Goal: Communication & Community: Share content

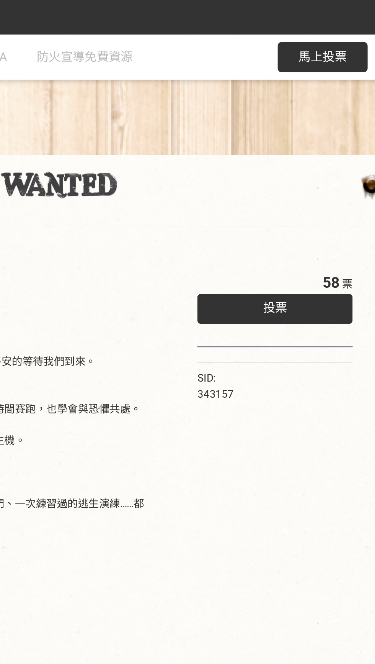
click at [303, 219] on div "58 票 投票 SID: 343157" at bounding box center [297, 294] width 110 height 326
click at [309, 155] on div "投票" at bounding box center [297, 157] width 79 height 15
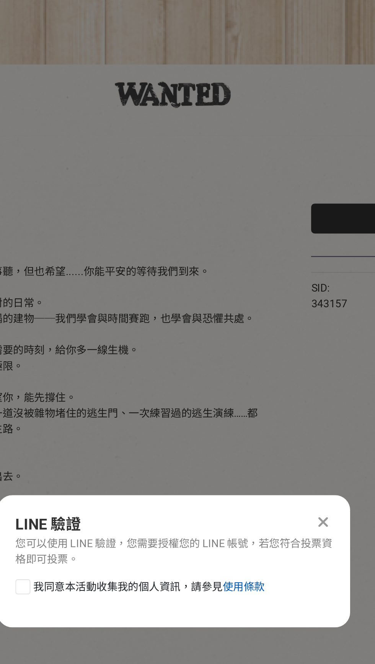
click at [229, 348] on link "使用條款" at bounding box center [223, 345] width 21 height 6
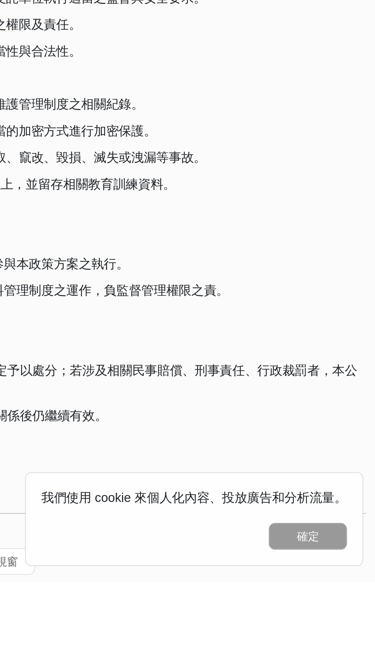
scroll to position [700, 0]
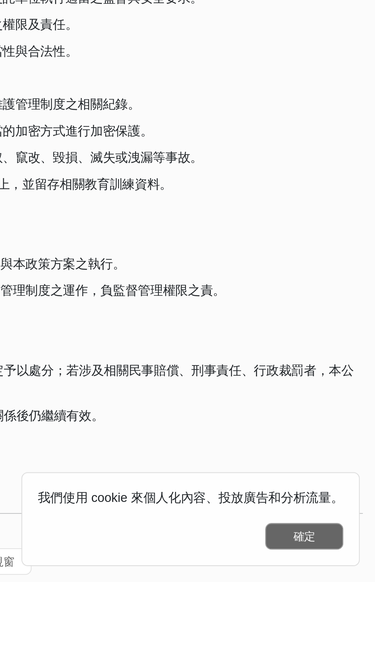
click at [343, 648] on button "確定" at bounding box center [340, 641] width 38 height 13
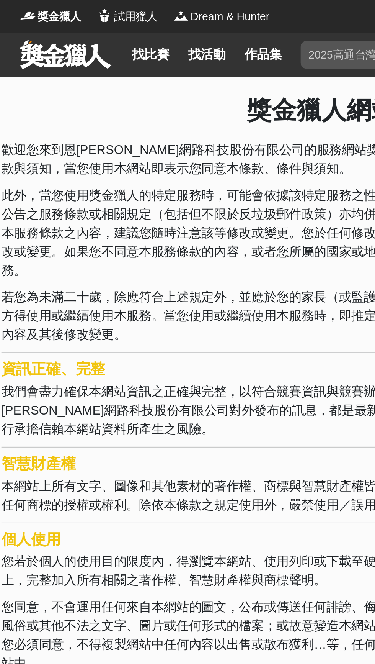
scroll to position [0, 0]
